Goal: Task Accomplishment & Management: Manage account settings

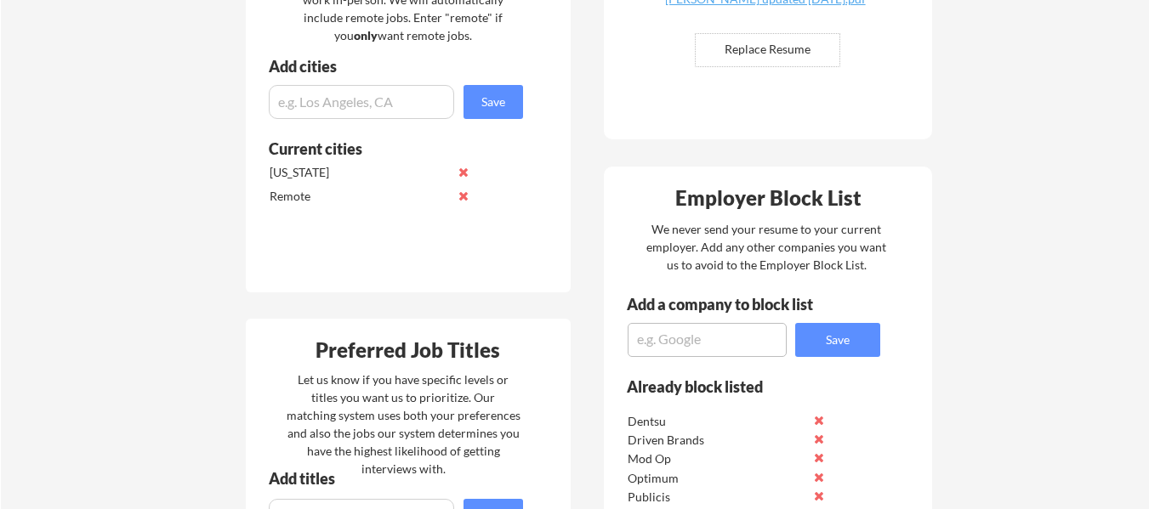
scroll to position [85, 0]
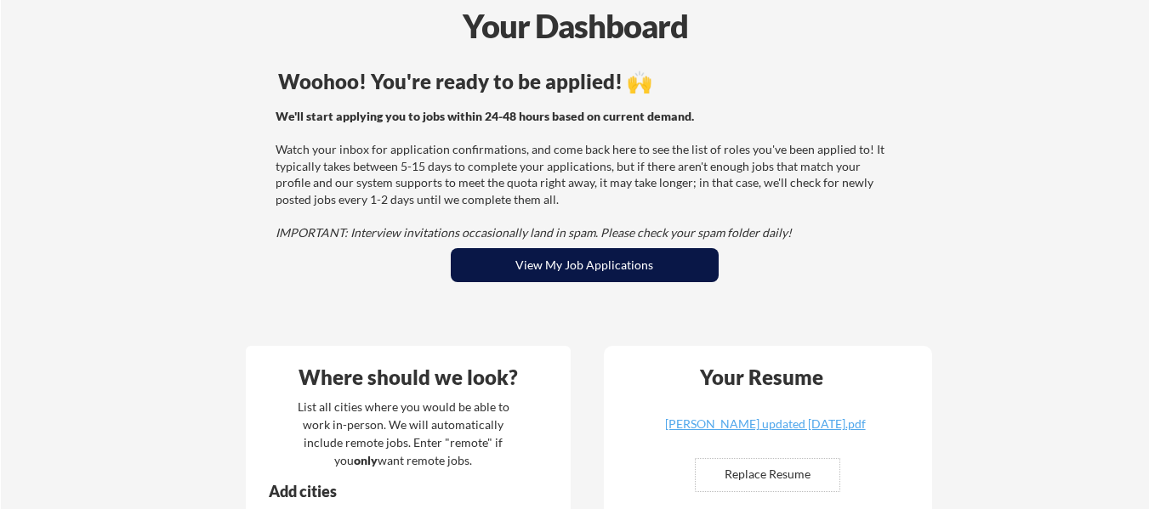
click at [638, 261] on button "View My Job Applications" at bounding box center [585, 265] width 268 height 34
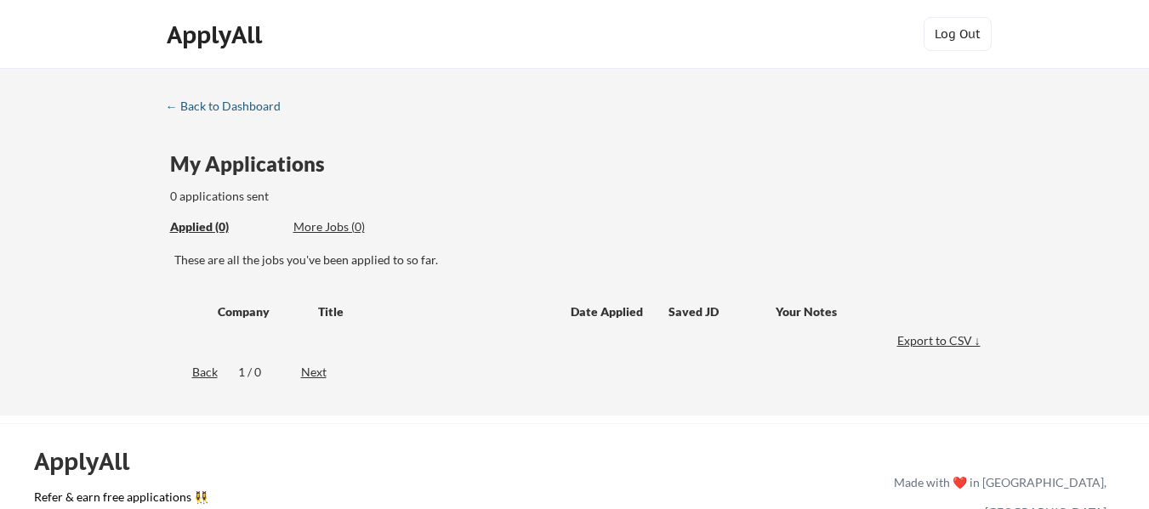
click at [250, 100] on div "← Back to Dashboard" at bounding box center [230, 106] width 128 height 12
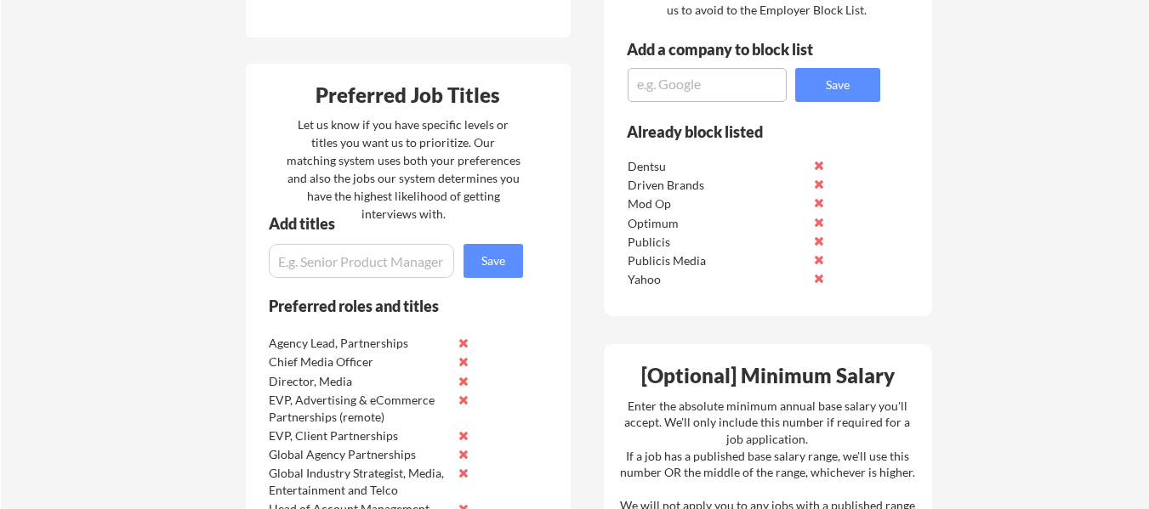
scroll to position [851, 0]
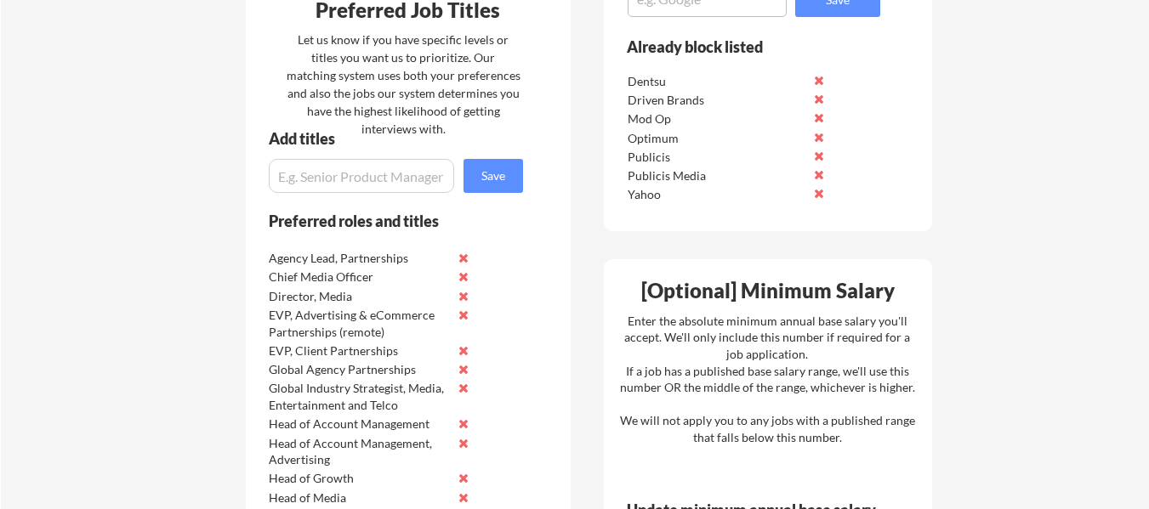
click at [315, 180] on input "input" at bounding box center [361, 176] width 185 height 34
paste input "VP, Paid Marketing"
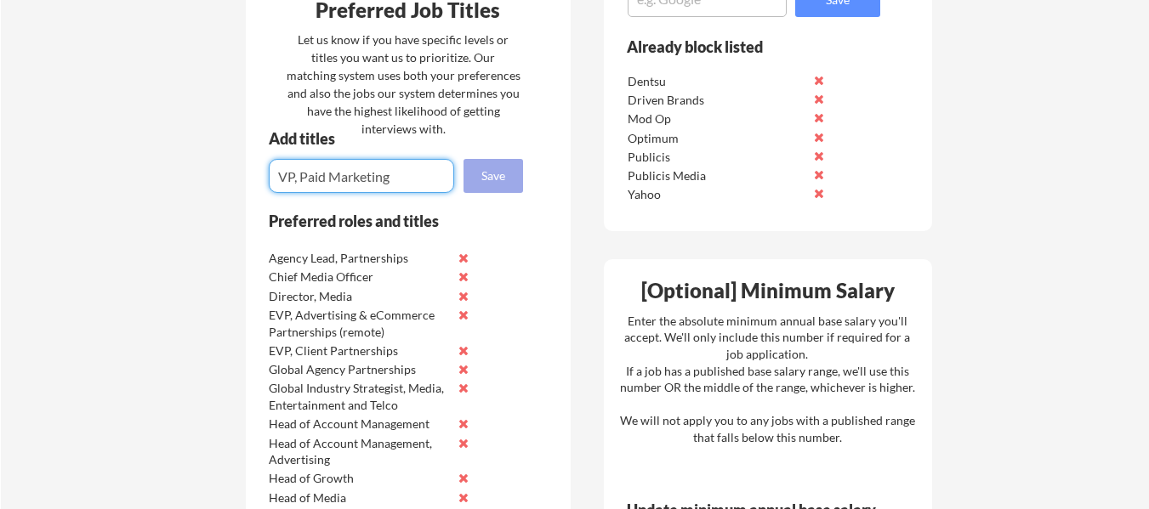
type input "VP, Paid Marketing"
click at [478, 179] on button "Save" at bounding box center [494, 176] width 60 height 34
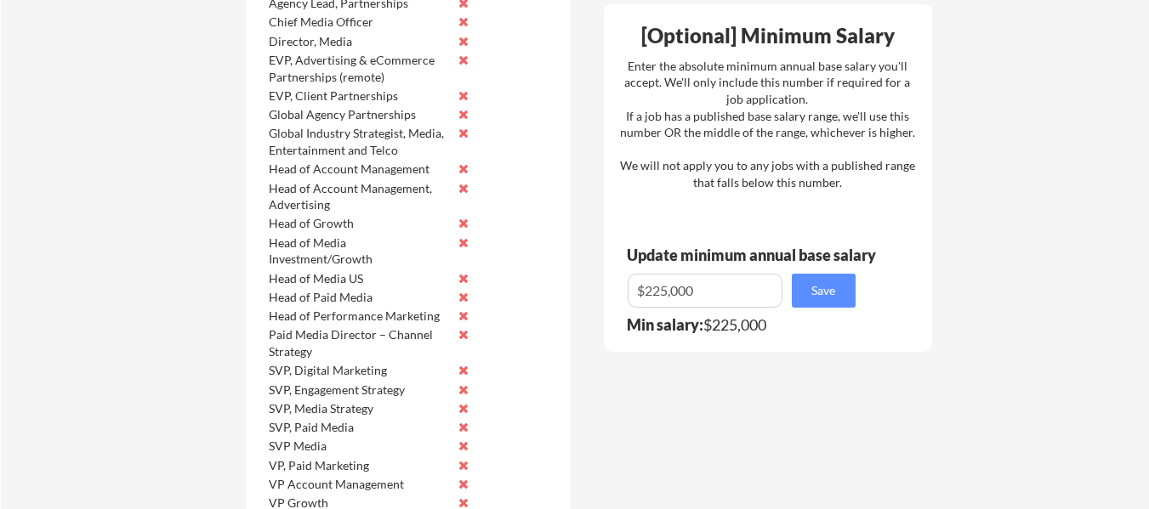
scroll to position [1276, 0]
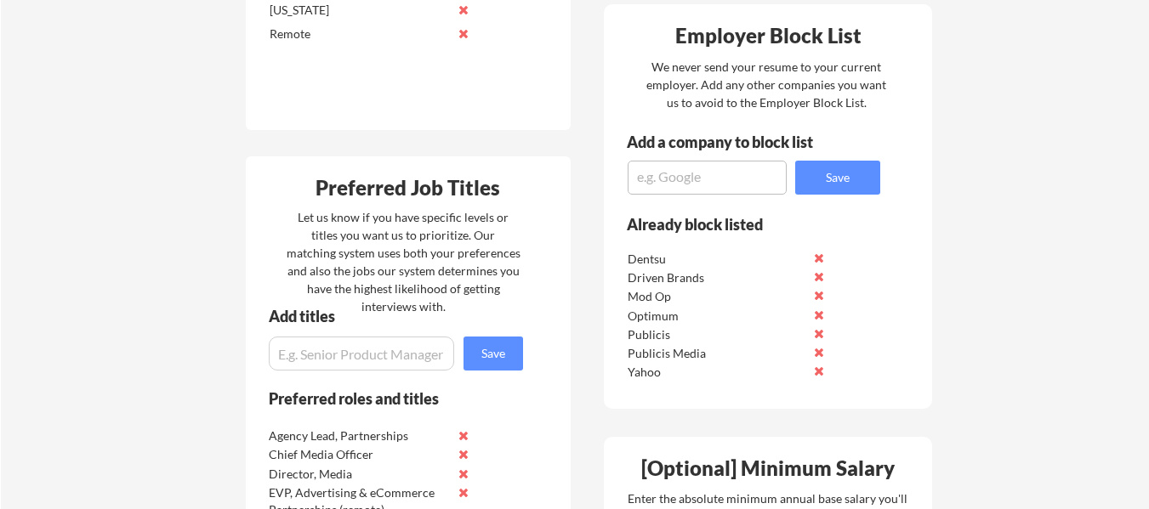
scroll to position [674, 0]
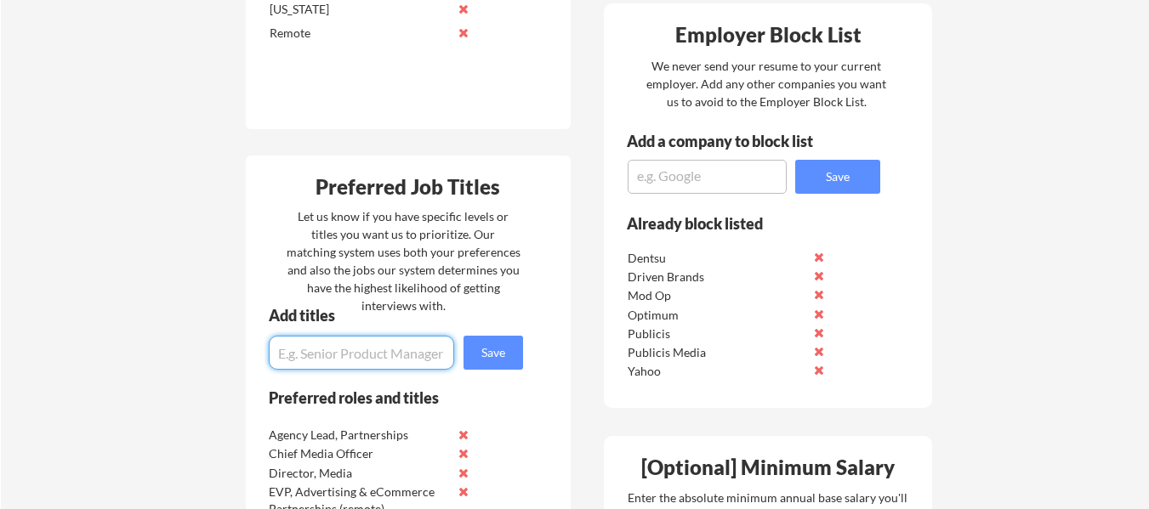
click at [324, 361] on input "input" at bounding box center [361, 353] width 185 height 34
paste input "Head of Paid Media Activation"
type input "Head of Paid Media Activation"
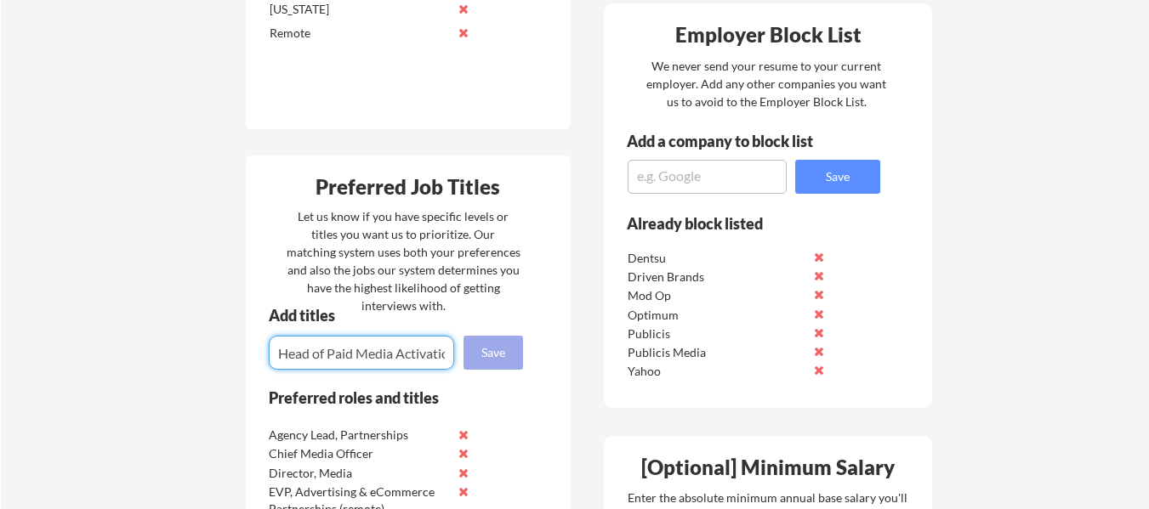
click at [492, 358] on button "Save" at bounding box center [494, 353] width 60 height 34
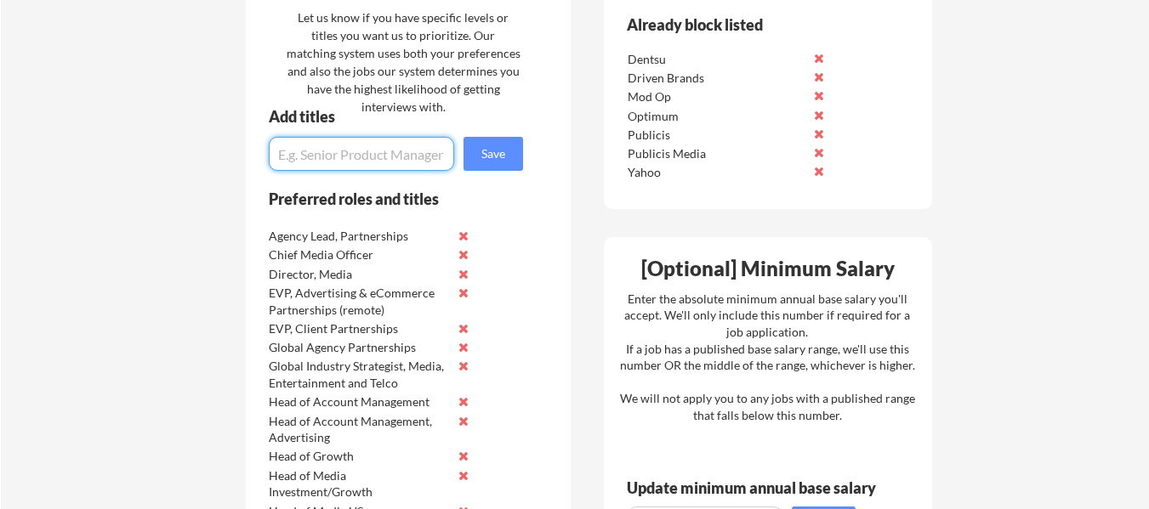
paste input "Director, Performance Media"
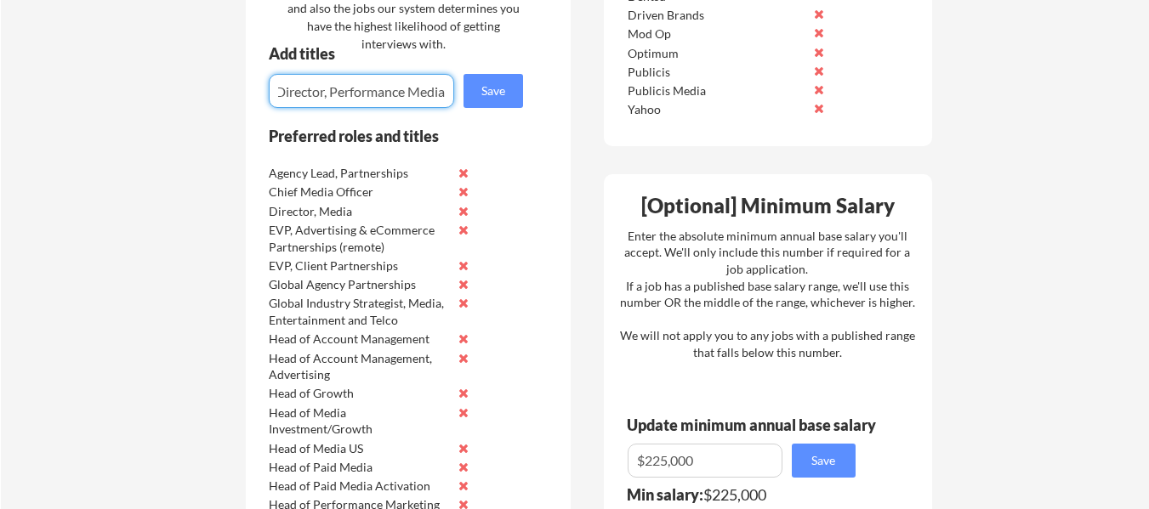
scroll to position [935, 0]
type input "Director, Performance Media"
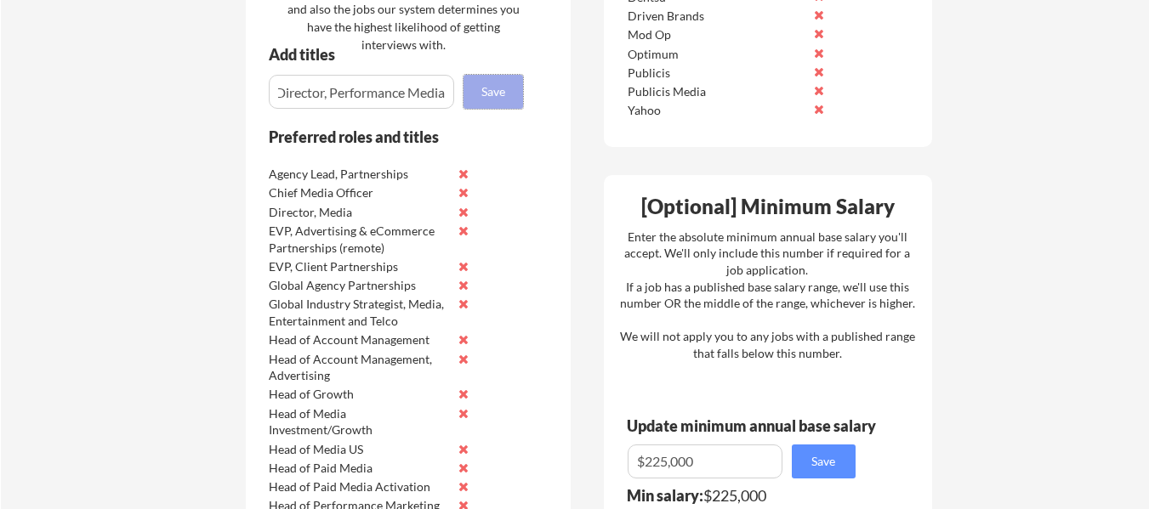
click at [475, 100] on button "Save" at bounding box center [494, 92] width 60 height 34
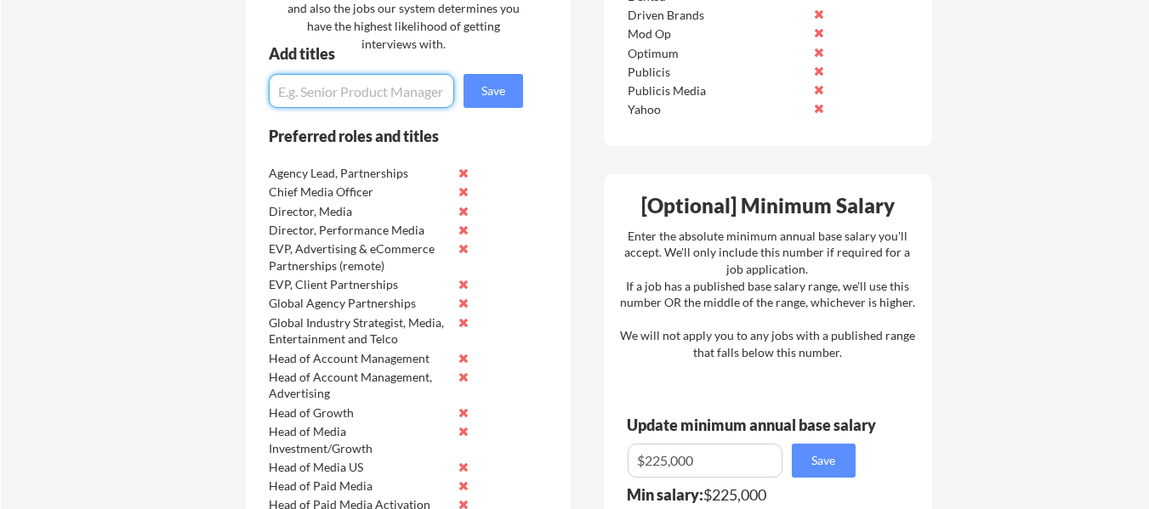
scroll to position [936, 0]
paste input "Head of Growth Marketing"
type input "Head of Growth Marketing"
click at [488, 92] on button "Save" at bounding box center [494, 90] width 60 height 34
paste input "Executive Director, Marketing Strategy & Operations"
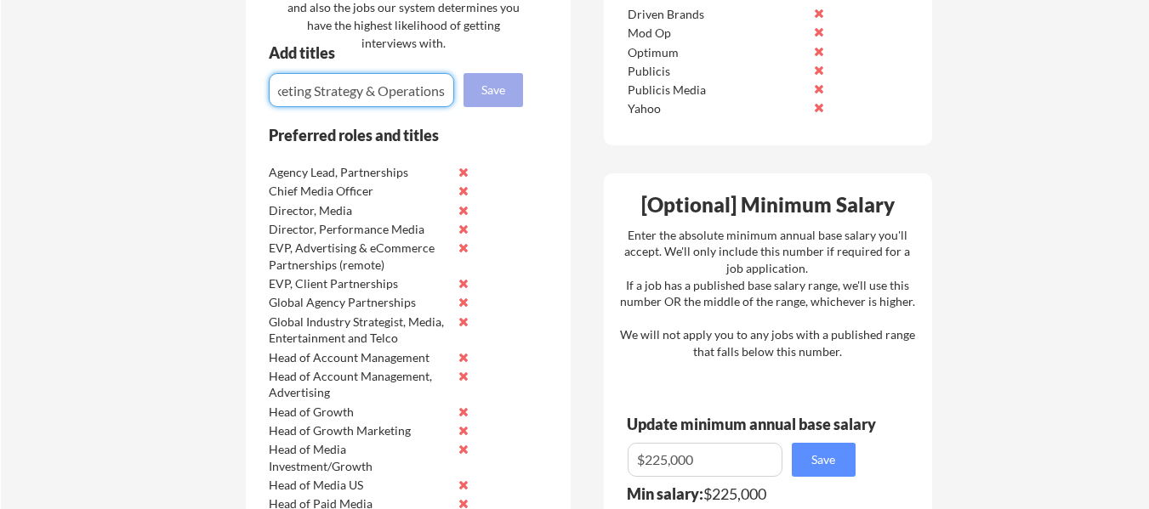
scroll to position [0, 146]
type input "Executive Director, Marketing Strategy & Operations"
click at [475, 92] on button "Save" at bounding box center [494, 90] width 60 height 34
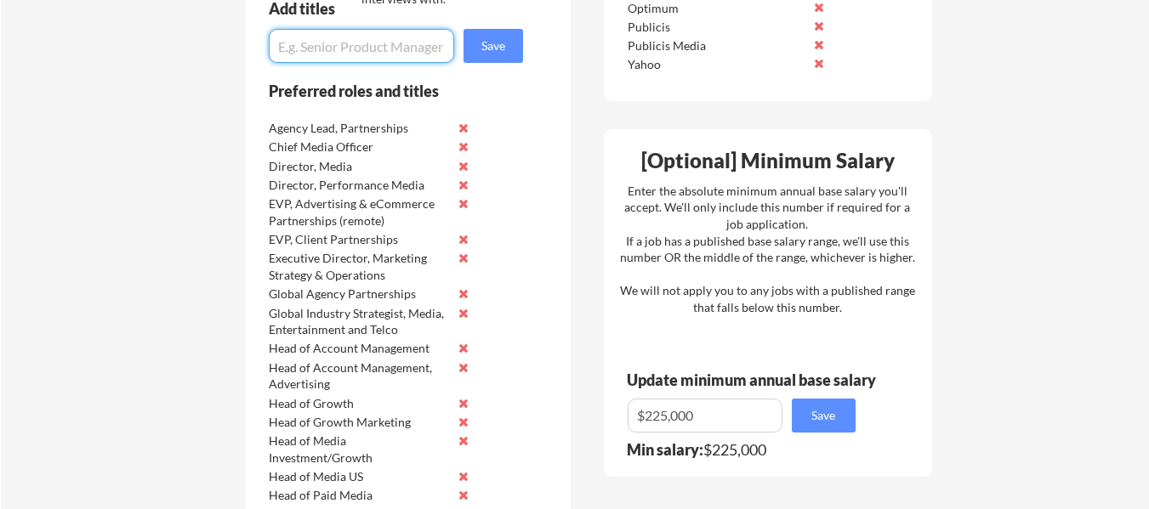
scroll to position [1003, 0]
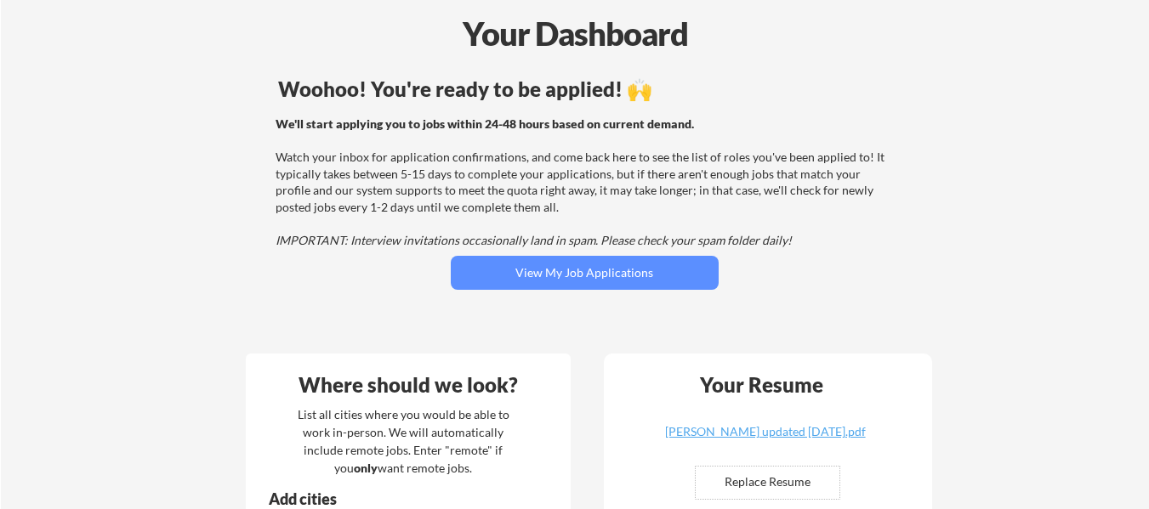
scroll to position [78, 0]
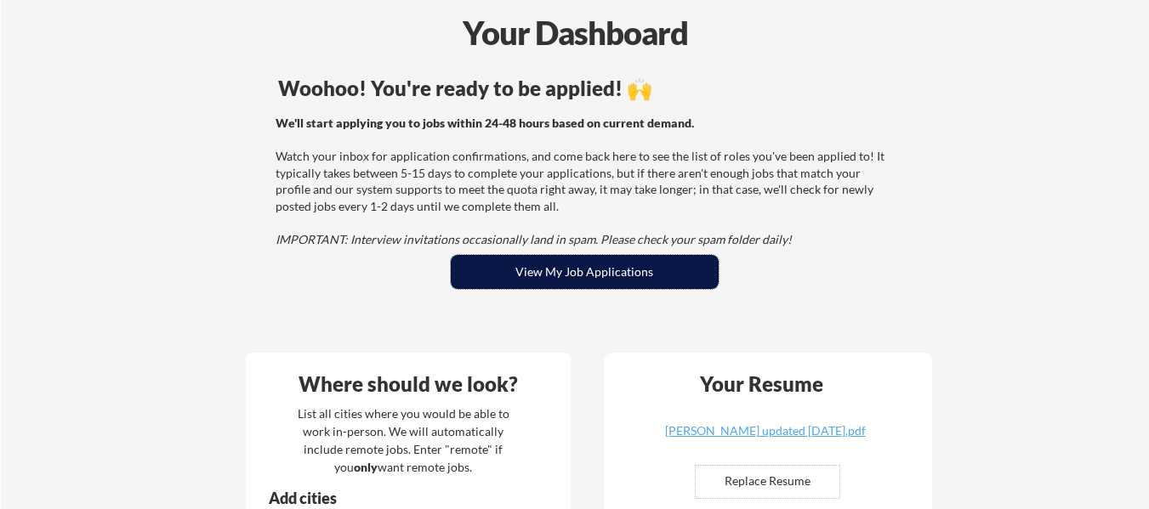
click at [498, 265] on button "View My Job Applications" at bounding box center [585, 272] width 268 height 34
